Goal: Navigation & Orientation: Go to known website

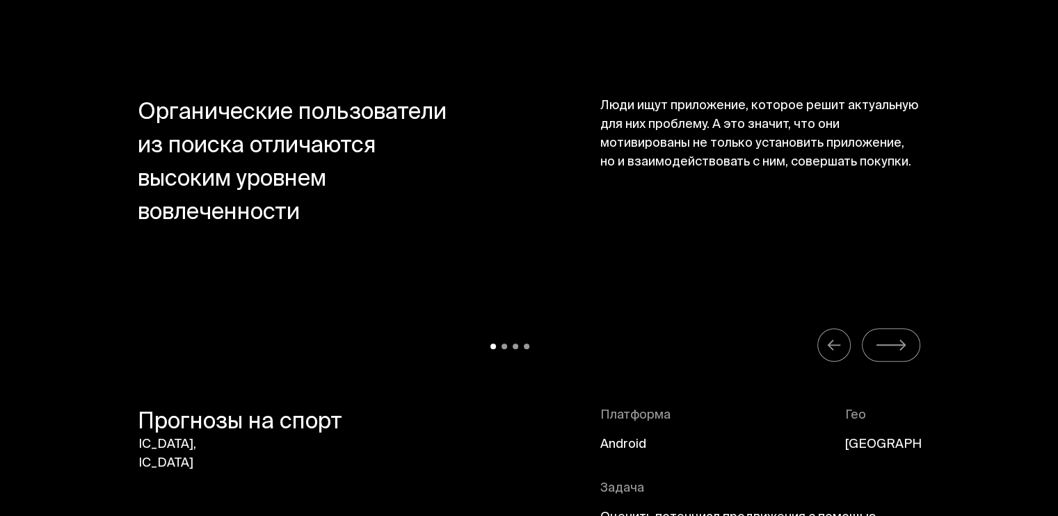
scroll to position [12107, 0]
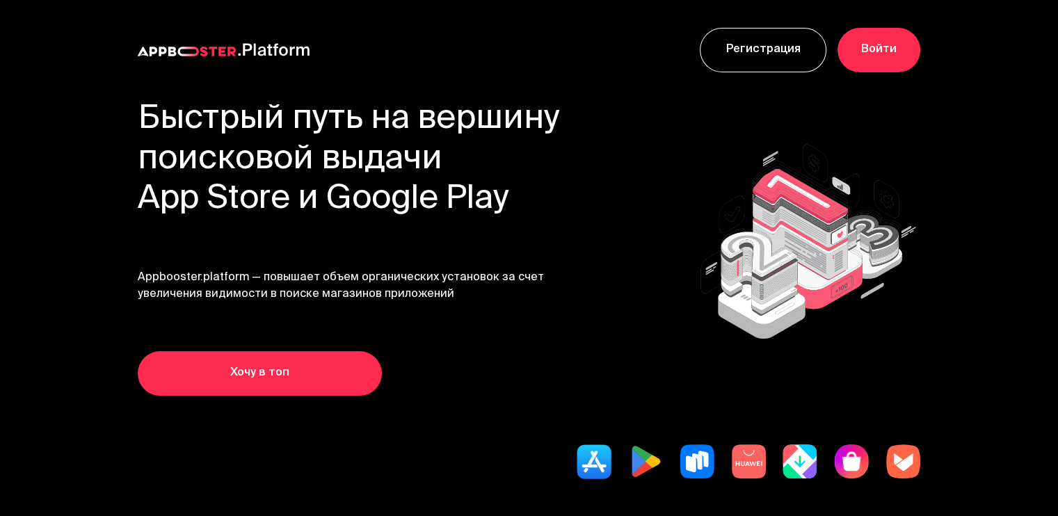
click at [200, 50] on img at bounding box center [187, 52] width 98 height 10
click at [172, 60] on div "Регистрация Войти" at bounding box center [529, 50] width 1058 height 100
click at [145, 51] on img at bounding box center [187, 52] width 98 height 10
